Goal: Check status

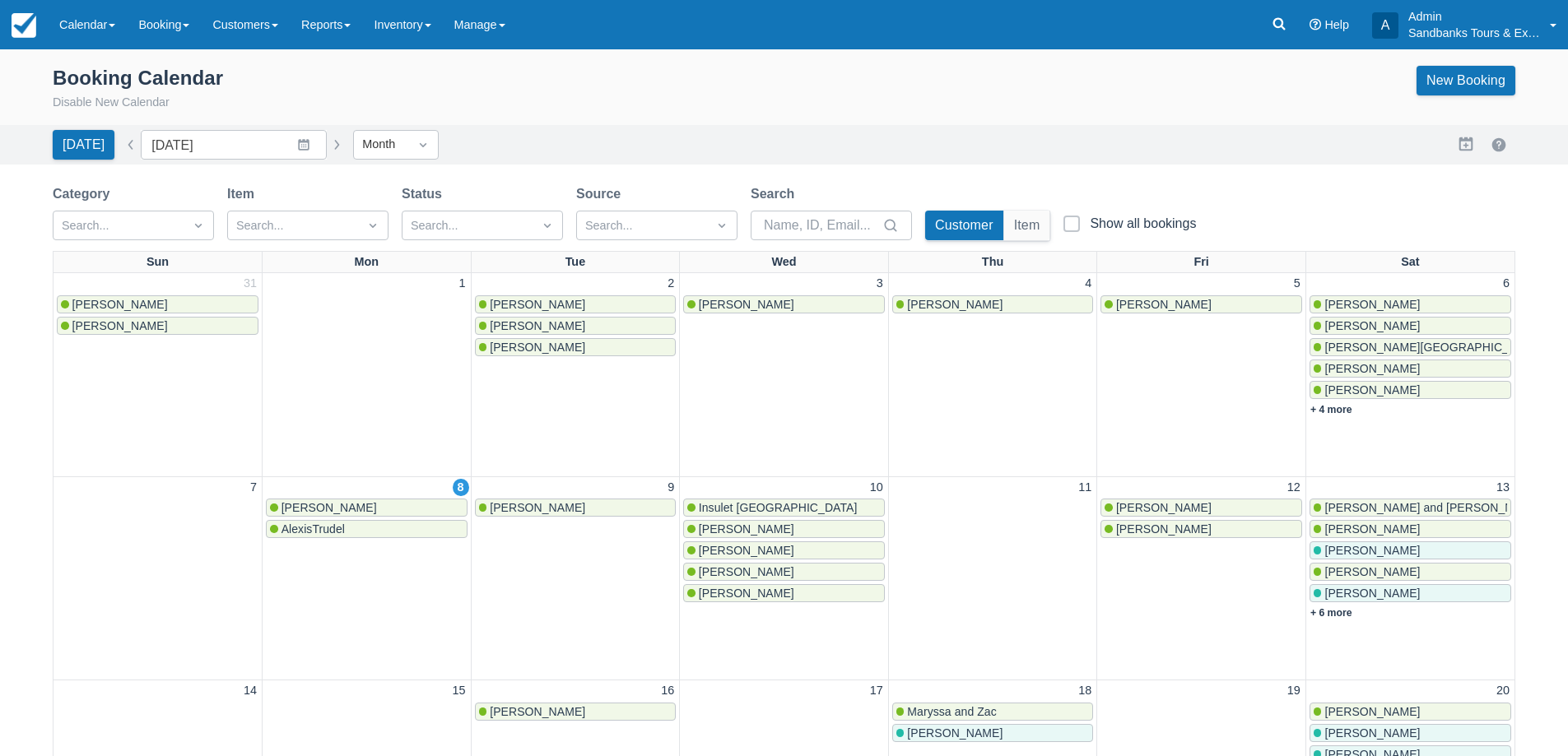
scroll to position [165, 0]
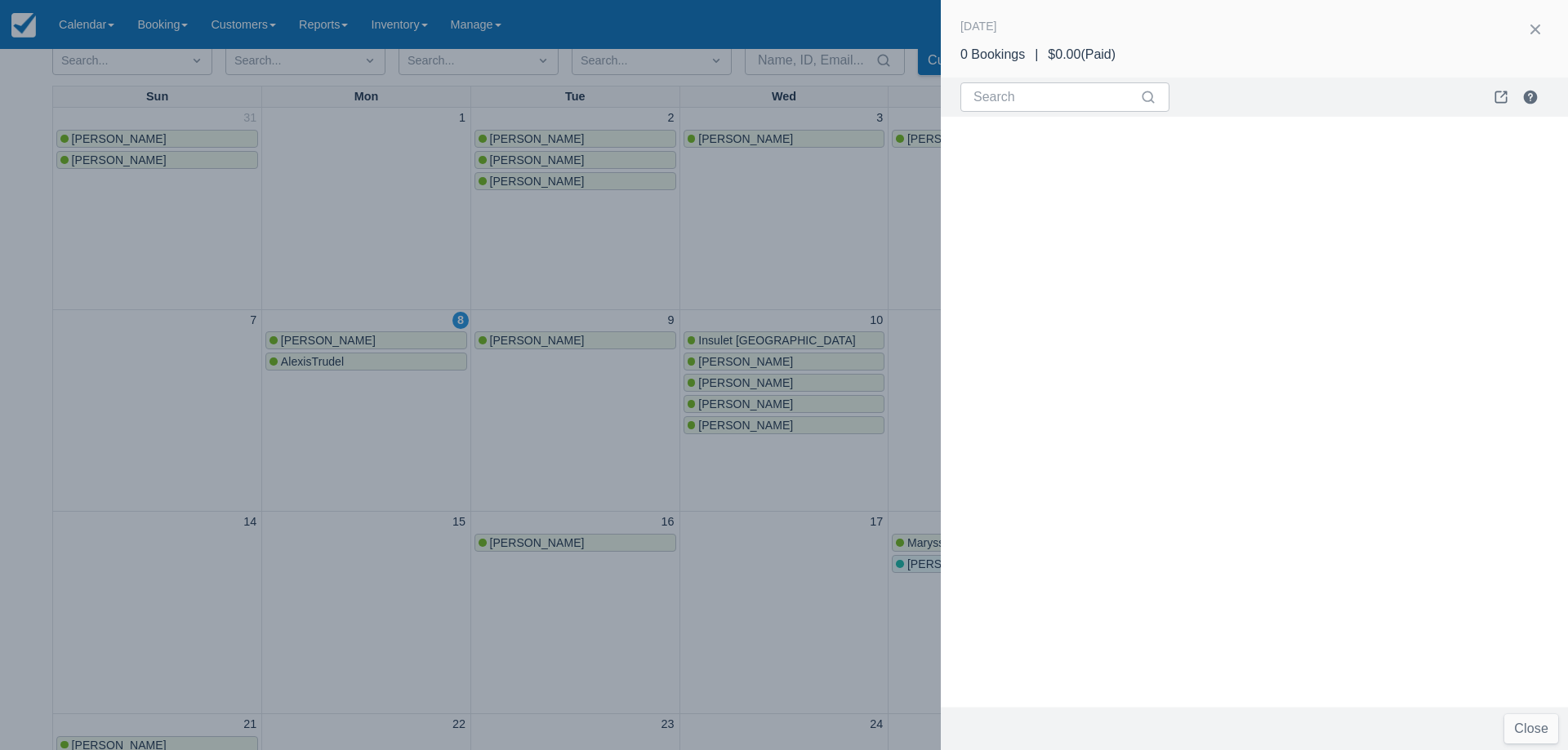
click at [544, 227] on div at bounding box center [784, 375] width 1568 height 750
click at [192, 284] on div at bounding box center [784, 375] width 1568 height 750
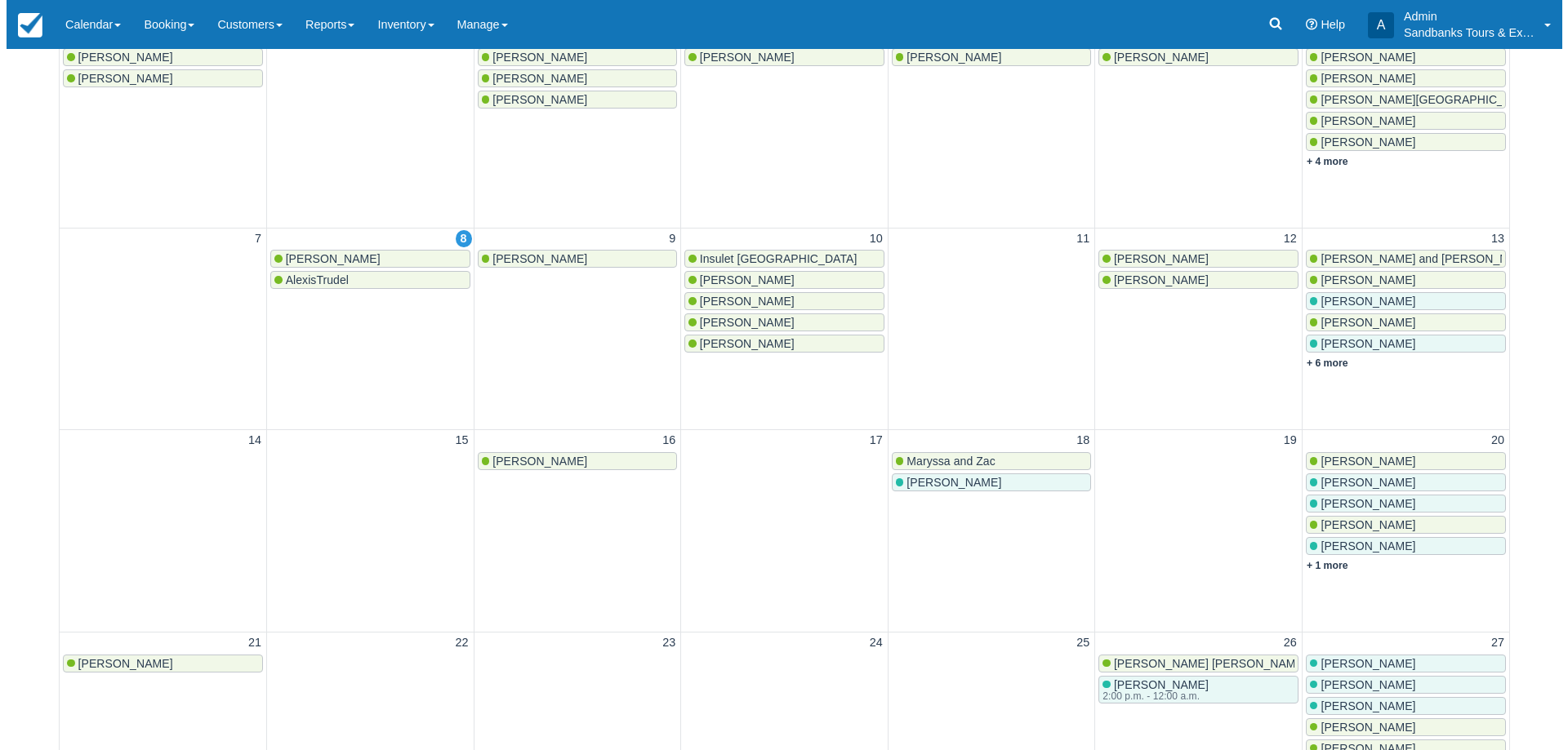
scroll to position [326, 0]
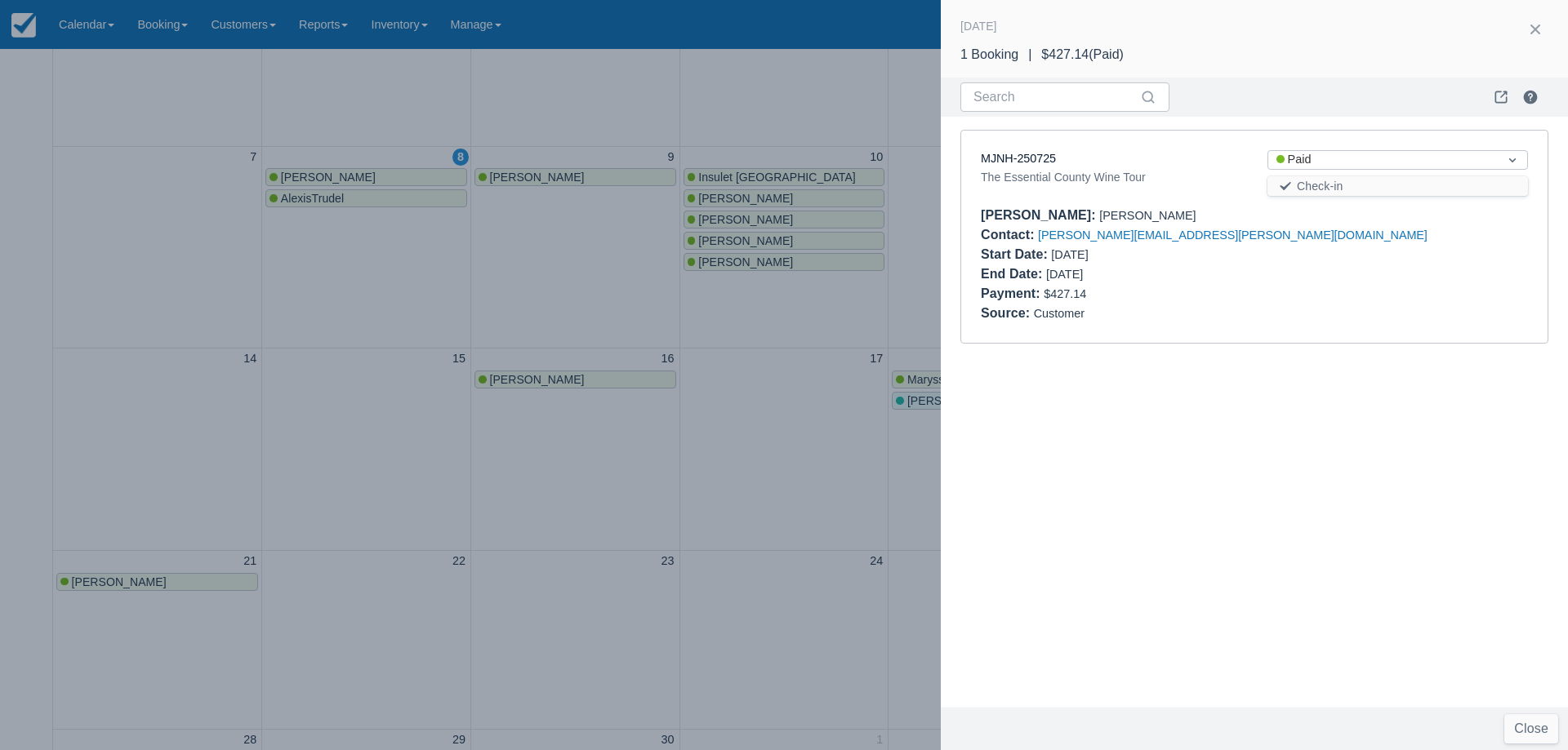
click at [767, 341] on div at bounding box center [784, 375] width 1568 height 750
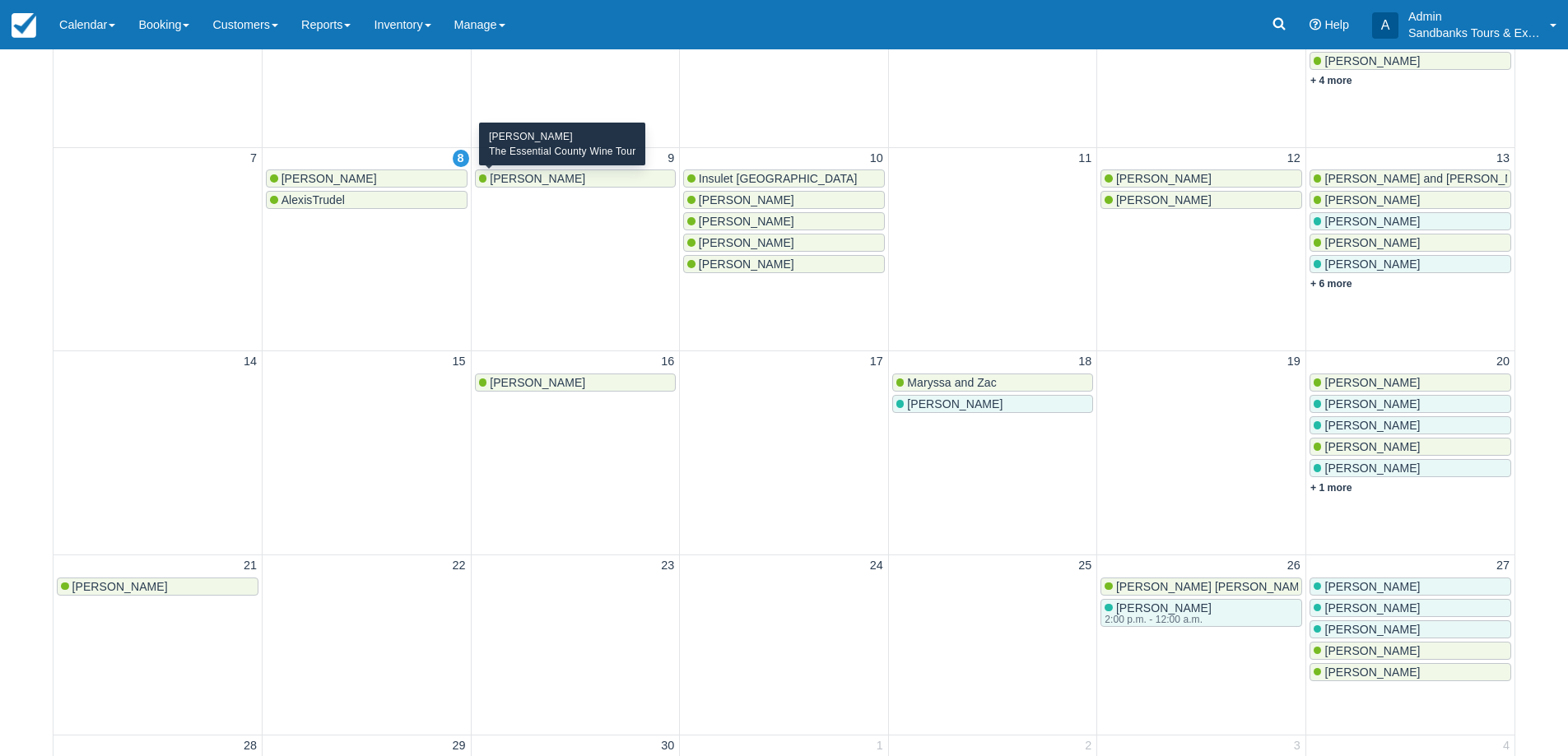
click at [550, 177] on span "[PERSON_NAME]" at bounding box center [538, 179] width 96 height 13
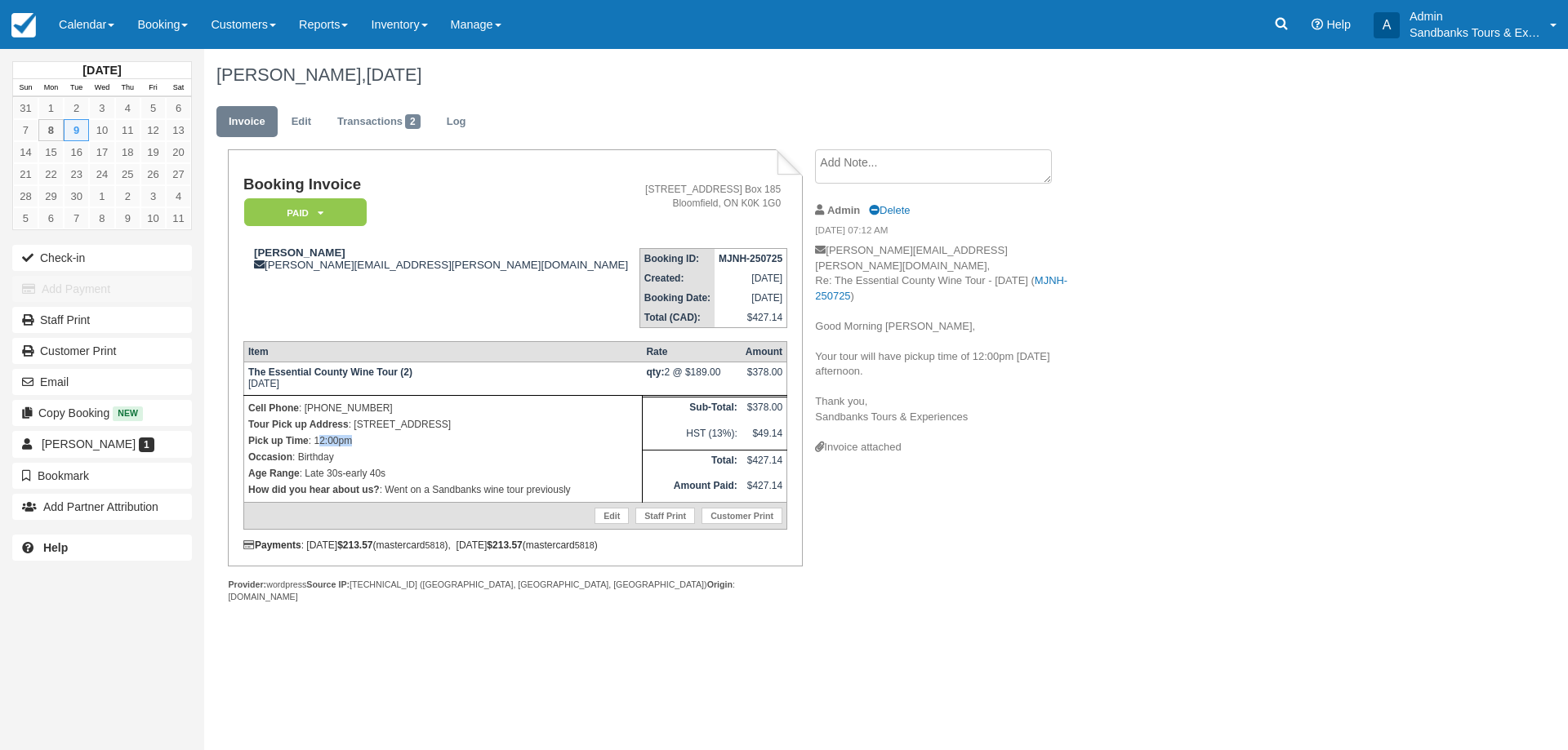
drag, startPoint x: 352, startPoint y: 439, endPoint x: 317, endPoint y: 440, distance: 35.0
click at [317, 440] on p "Pick up Time : 12:00pm" at bounding box center [443, 441] width 390 height 16
click at [331, 441] on p "Pick up Time : 12:00pm" at bounding box center [443, 441] width 390 height 16
